Goal: Navigation & Orientation: Understand site structure

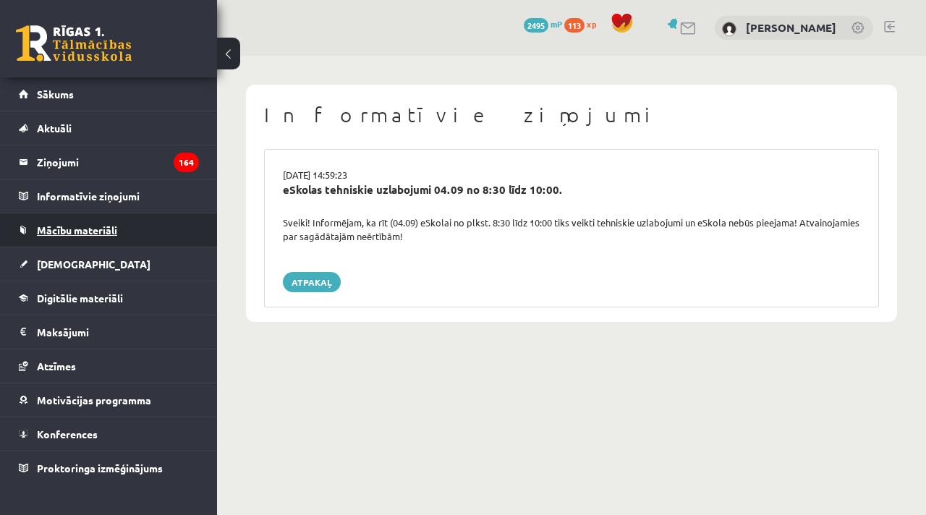
click at [76, 234] on span "Mācību materiāli" at bounding box center [77, 230] width 80 height 13
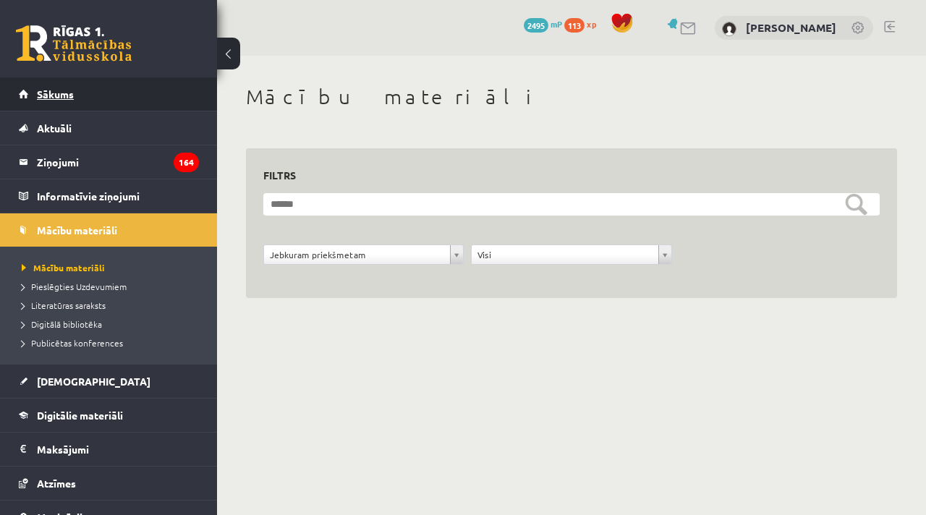
click at [54, 86] on link "Sākums" at bounding box center [109, 93] width 180 height 33
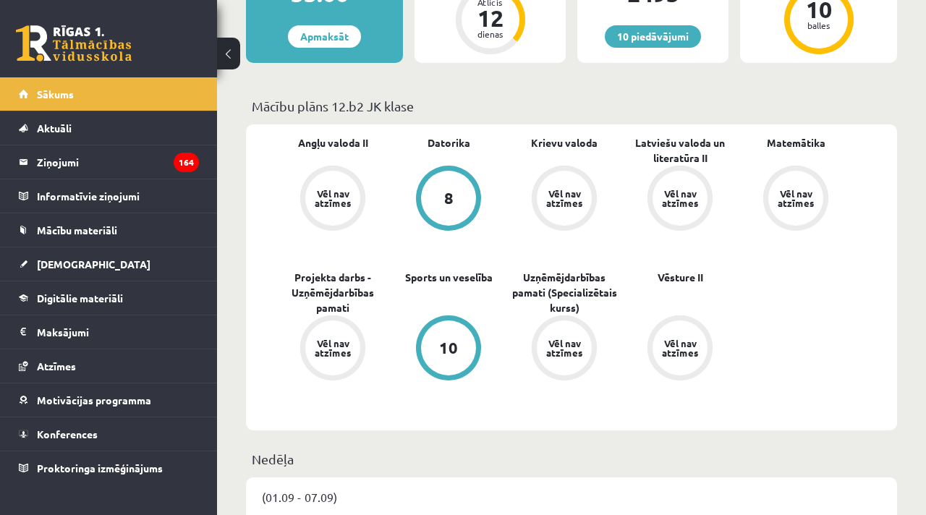
scroll to position [356, 0]
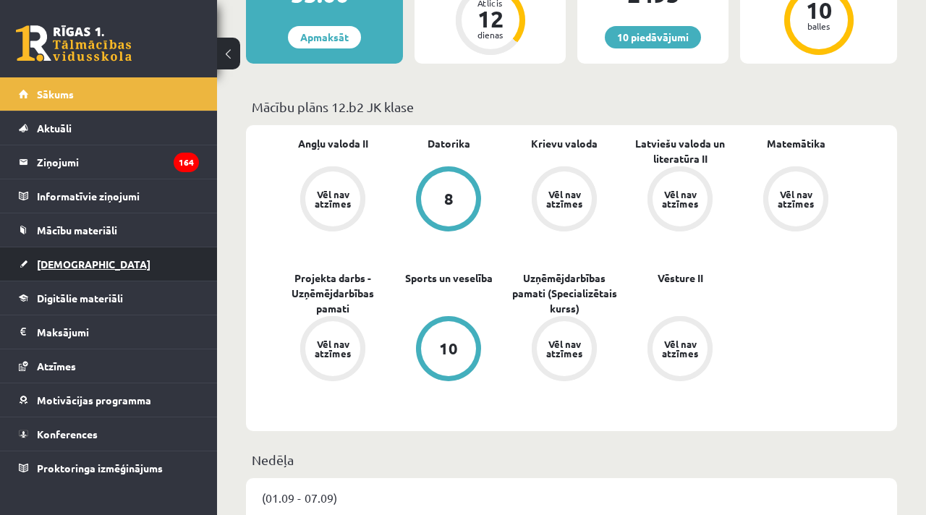
click at [61, 262] on span "[DEMOGRAPHIC_DATA]" at bounding box center [94, 264] width 114 height 13
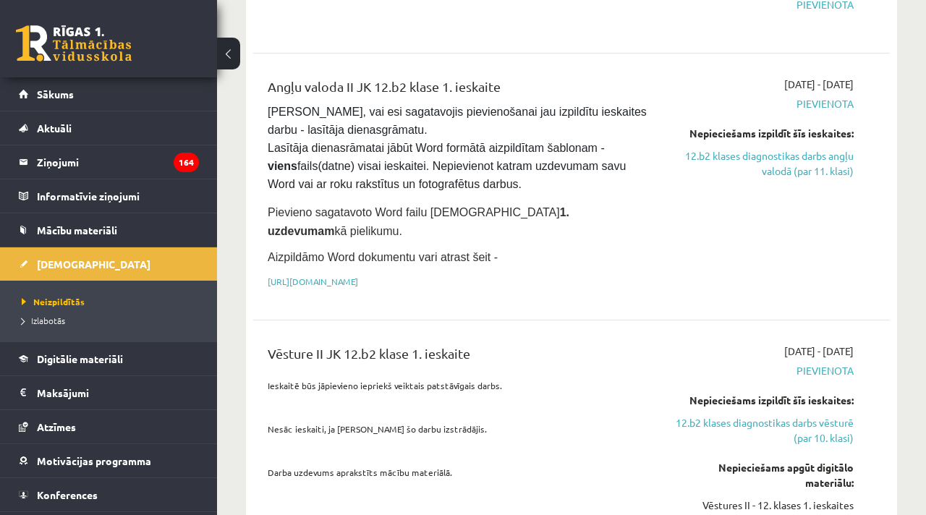
scroll to position [1065, 0]
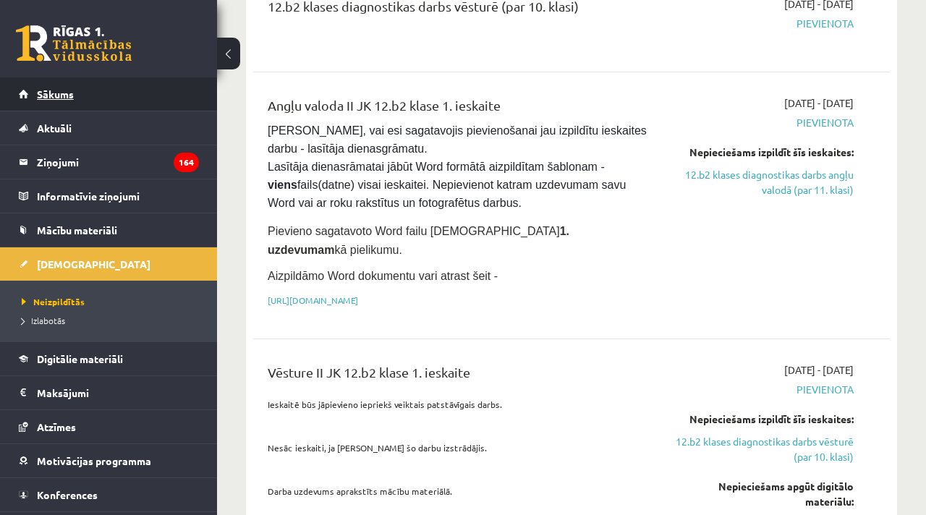
click at [56, 85] on link "Sākums" at bounding box center [109, 93] width 180 height 33
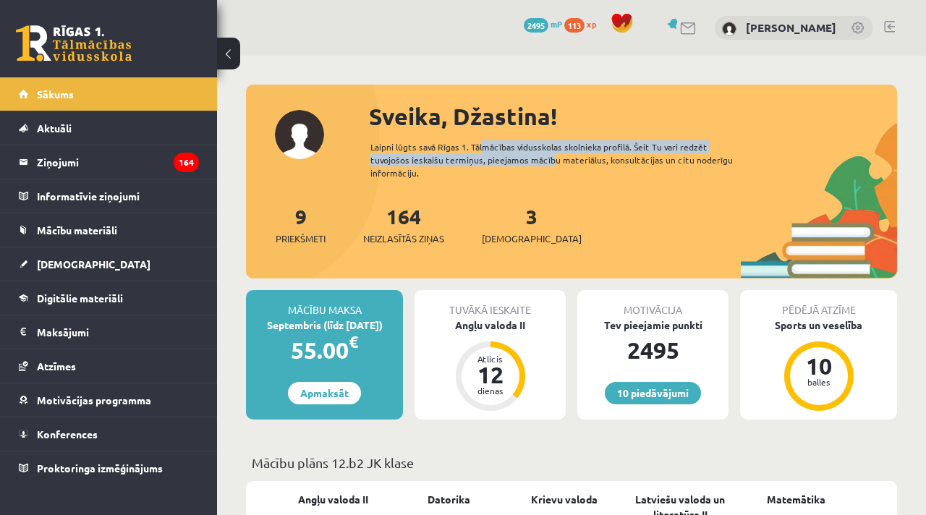
drag, startPoint x: 479, startPoint y: 142, endPoint x: 501, endPoint y: 165, distance: 31.7
click at [501, 165] on div "Laipni lūgts savā Rīgas 1. Tālmācības vidusskolas skolnieka profilā. Šeit Tu va…" at bounding box center [565, 159] width 391 height 39
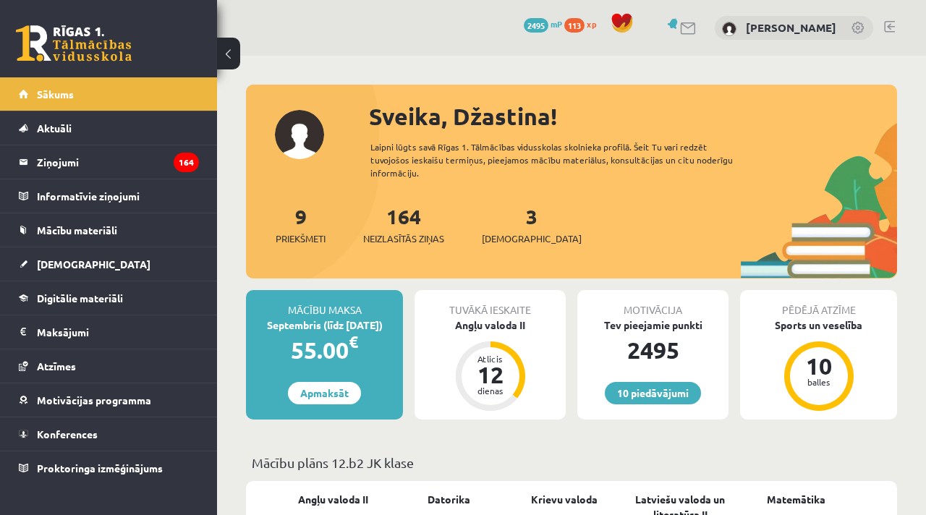
click at [514, 161] on div "Laipni lūgts savā Rīgas 1. Tālmācības vidusskolas skolnieka profilā. Šeit Tu va…" at bounding box center [565, 159] width 391 height 39
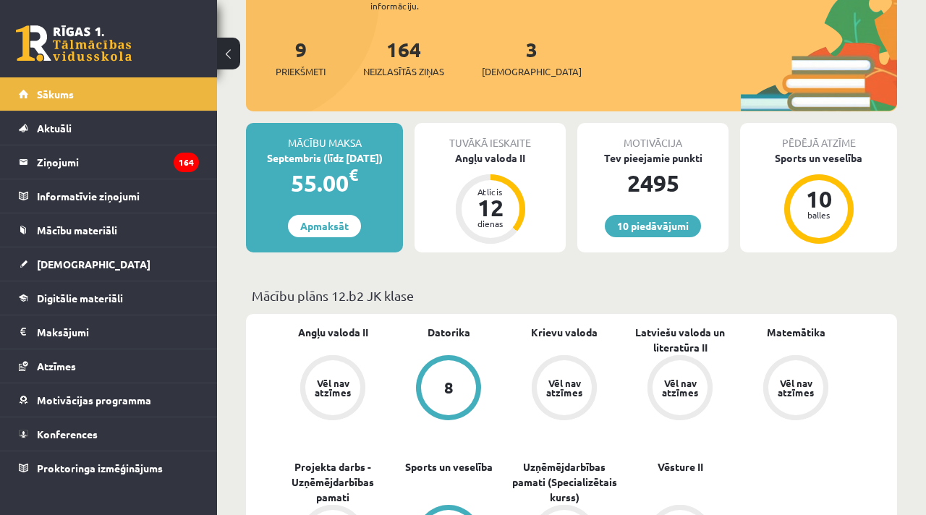
scroll to position [173, 0]
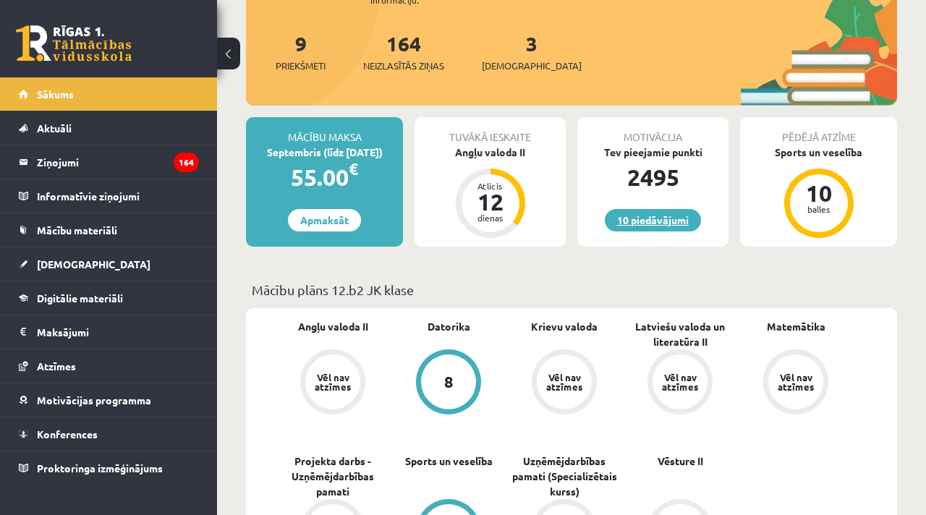
click at [652, 209] on link "10 piedāvājumi" at bounding box center [653, 220] width 96 height 22
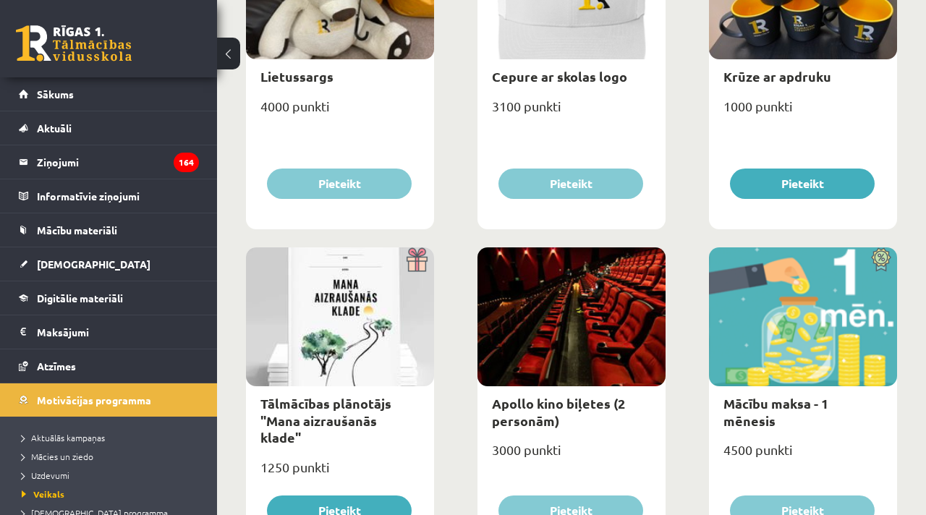
scroll to position [319, 0]
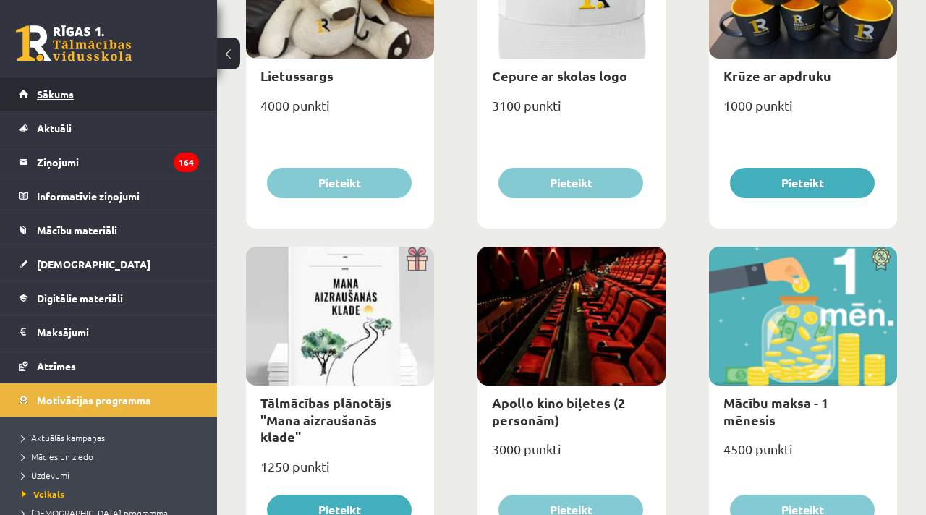
click at [63, 94] on span "Sākums" at bounding box center [55, 94] width 37 height 13
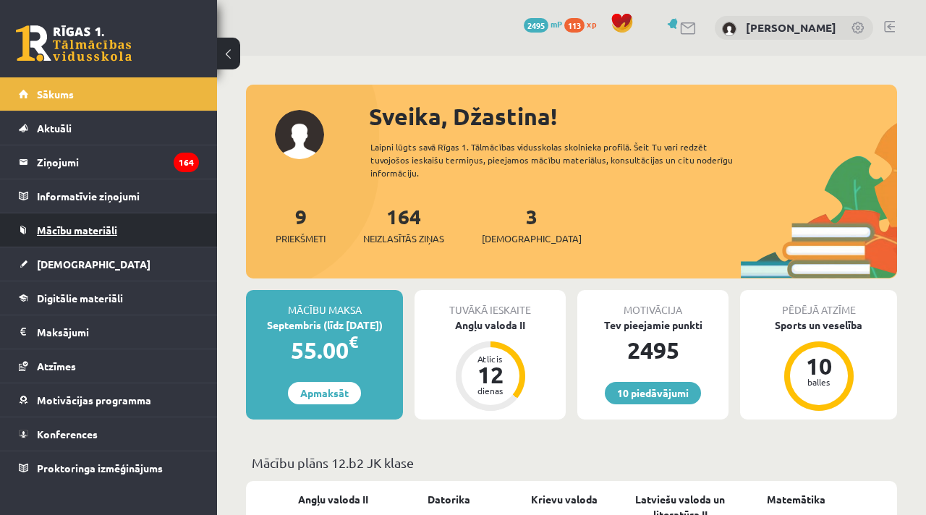
click at [69, 232] on span "Mācību materiāli" at bounding box center [77, 230] width 80 height 13
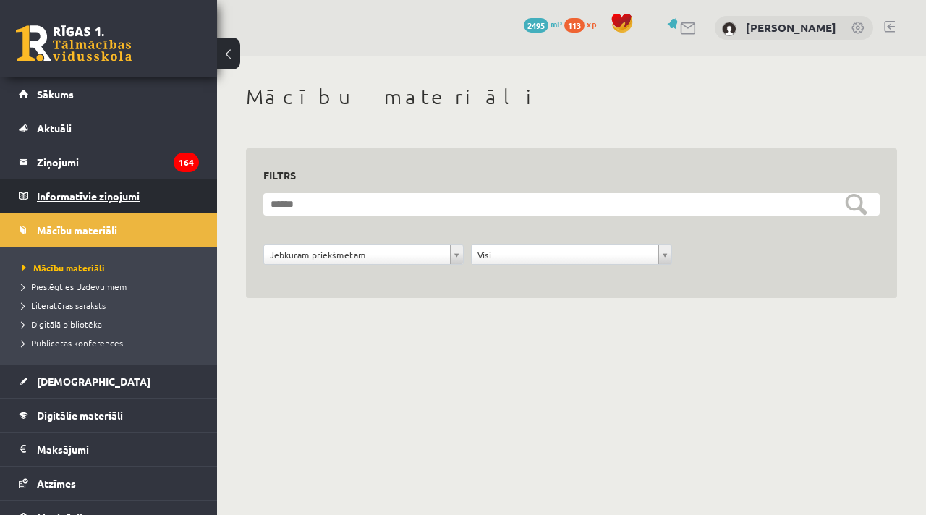
click at [77, 200] on legend "Informatīvie ziņojumi 0" at bounding box center [118, 195] width 162 height 33
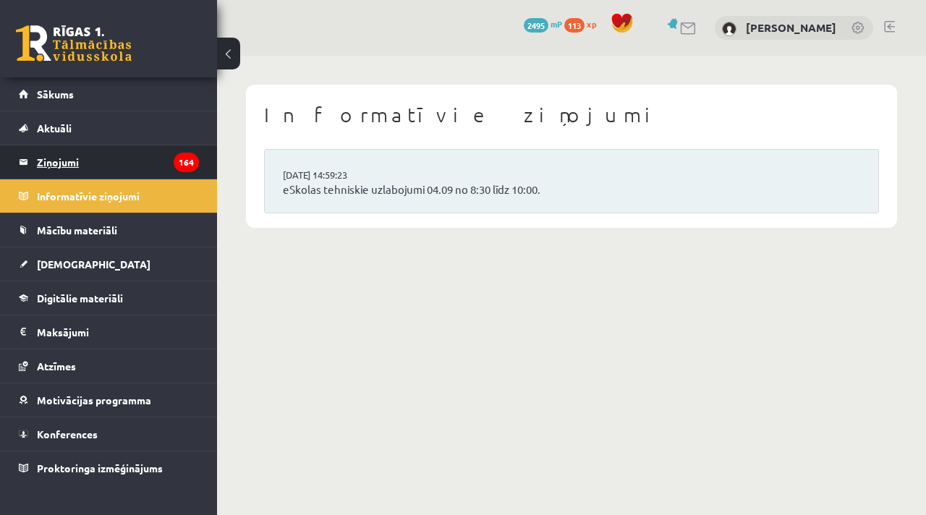
click at [66, 162] on legend "Ziņojumi 164" at bounding box center [118, 161] width 162 height 33
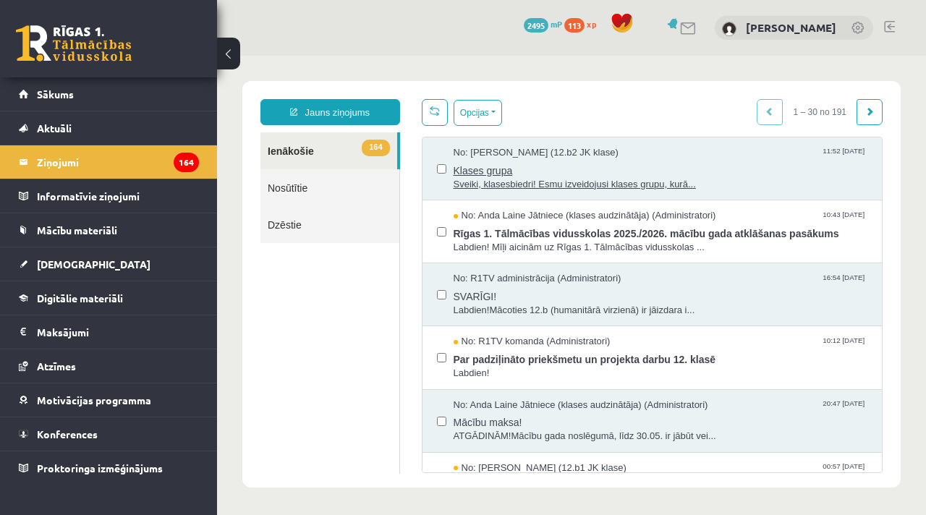
click at [495, 162] on span "Klases grupa" at bounding box center [661, 169] width 414 height 18
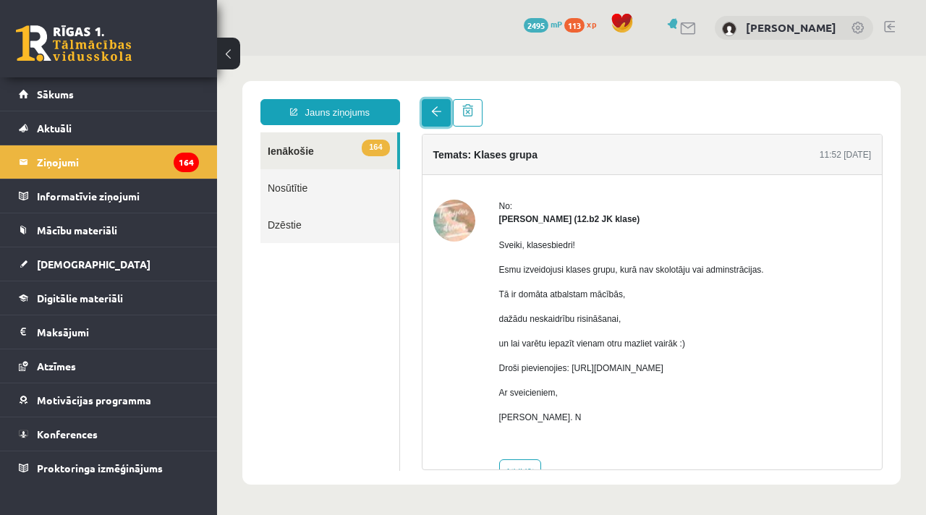
click at [425, 122] on link at bounding box center [436, 112] width 29 height 27
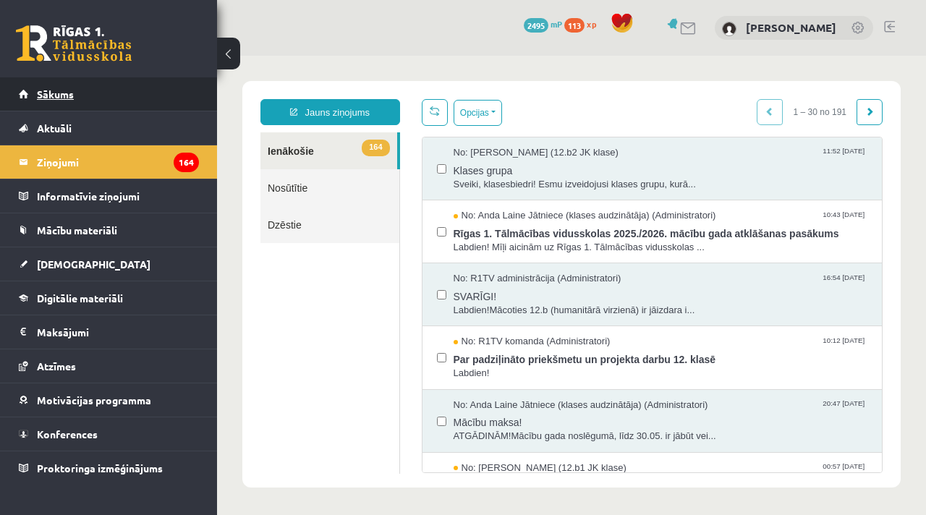
click at [56, 99] on span "Sākums" at bounding box center [55, 94] width 37 height 13
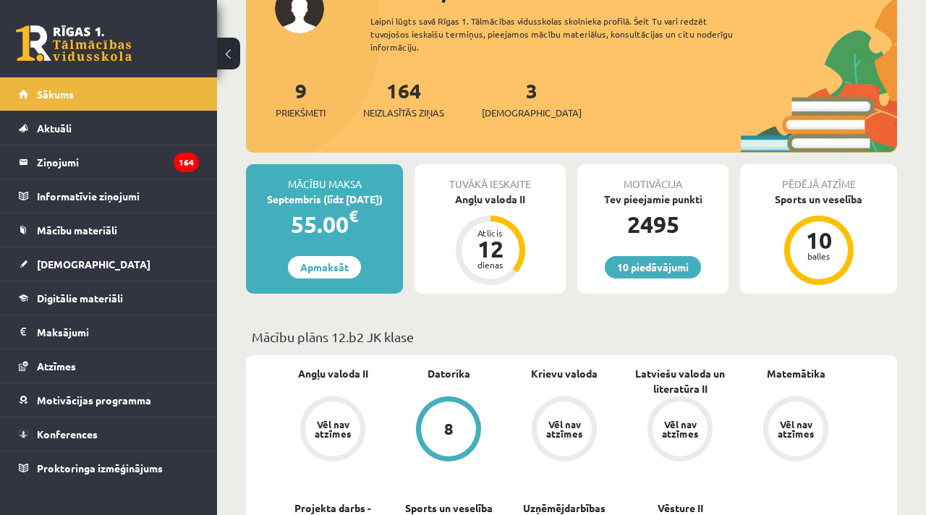
scroll to position [154, 0]
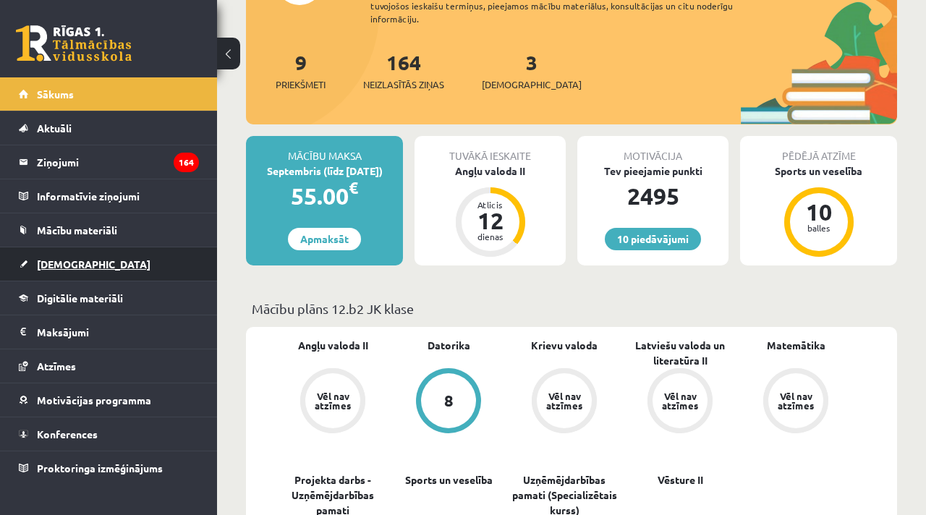
click at [48, 258] on span "[DEMOGRAPHIC_DATA]" at bounding box center [94, 264] width 114 height 13
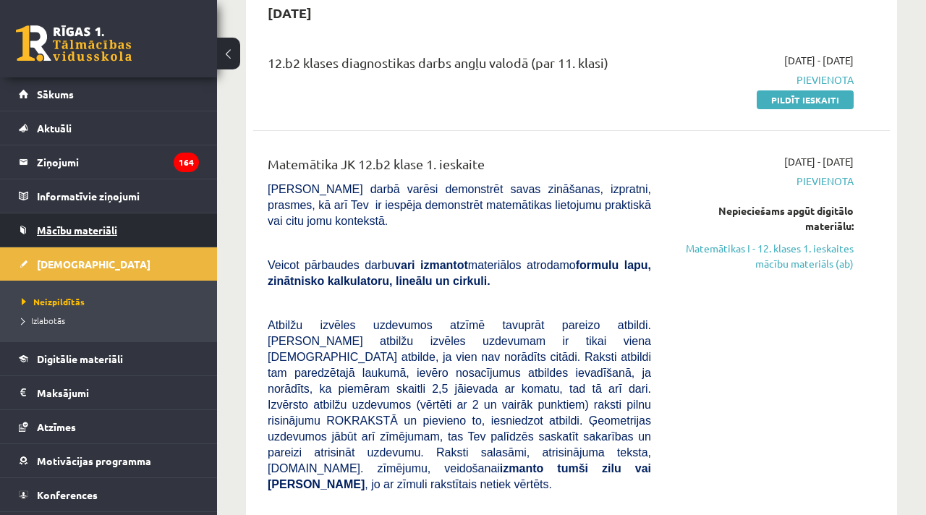
click at [90, 225] on span "Mācību materiāli" at bounding box center [77, 230] width 80 height 13
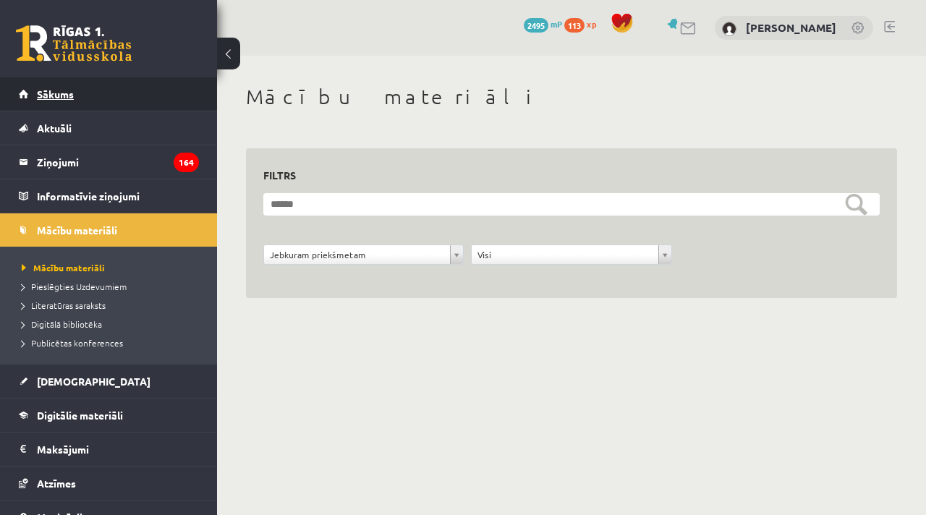
click at [65, 91] on span "Sākums" at bounding box center [55, 94] width 37 height 13
